Goal: Information Seeking & Learning: Learn about a topic

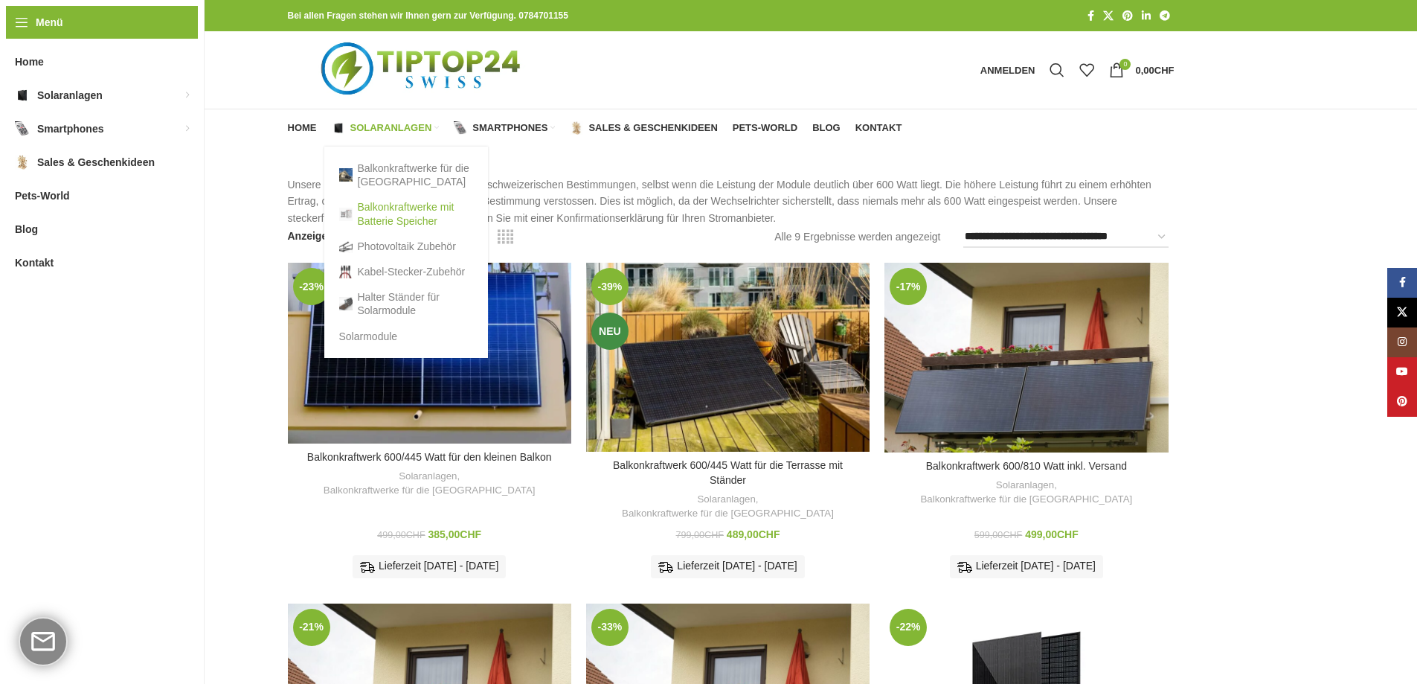
click at [388, 207] on link "Balkonkraftwerke mit Batterie Speicher" at bounding box center [406, 213] width 134 height 39
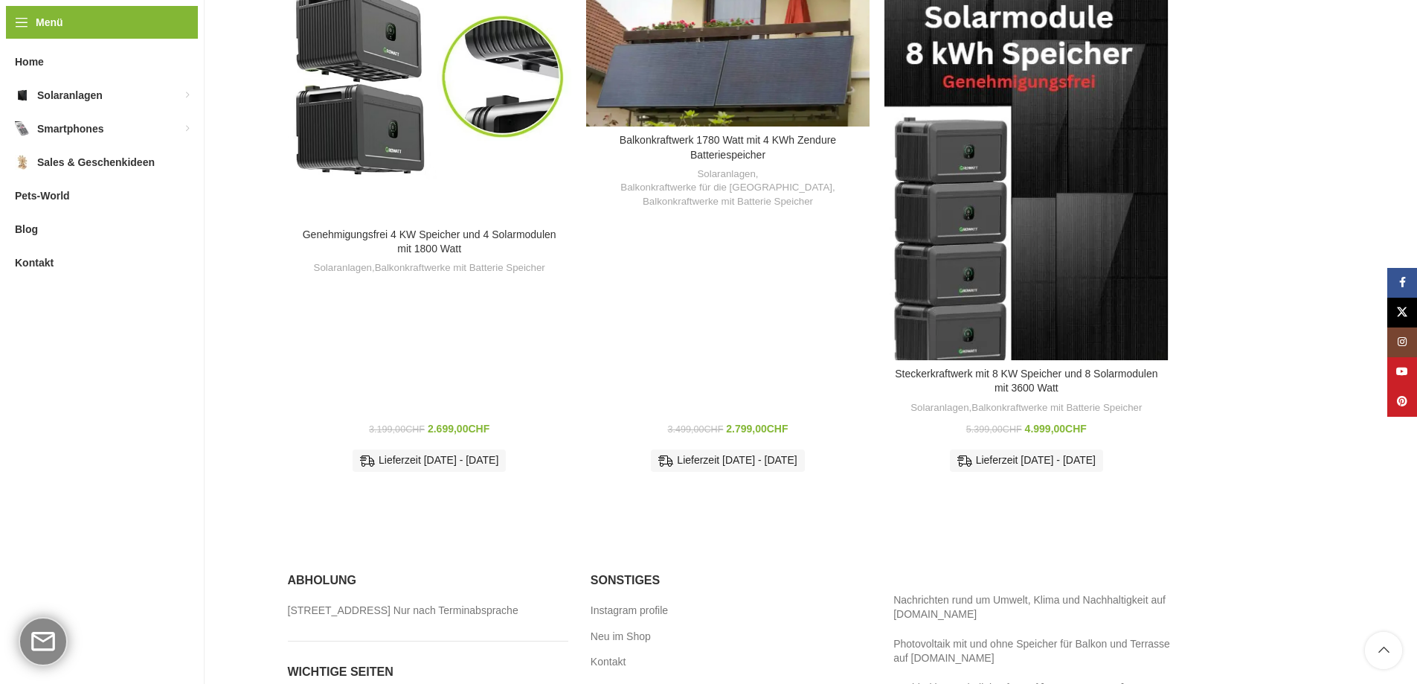
scroll to position [1339, 0]
